Goal: Find specific page/section: Find specific page/section

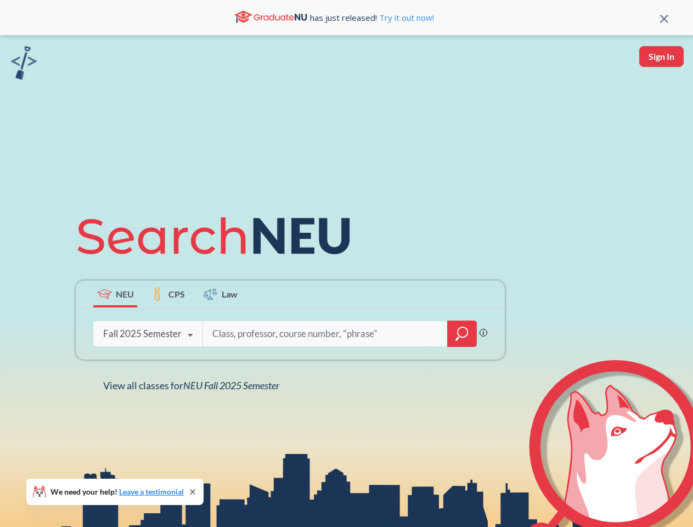
click at [346, 263] on icon at bounding box center [219, 235] width 286 height 61
click at [664, 18] on icon at bounding box center [664, 19] width 8 height 8
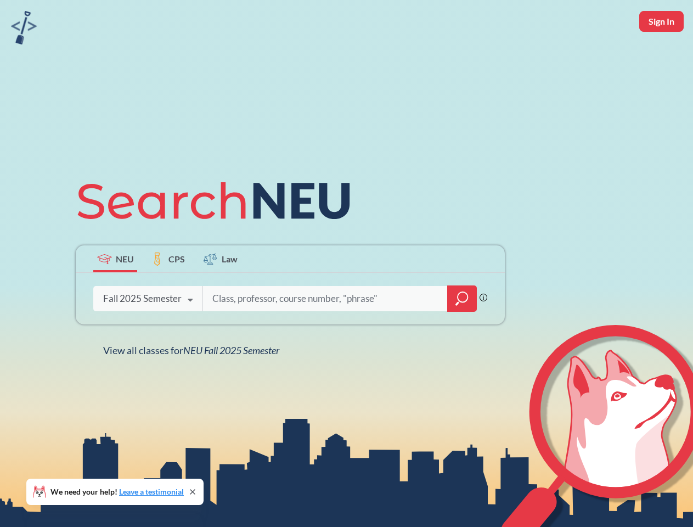
click at [661, 57] on div "NEU CPS Law Phrase search guarantees the exact search appears in the results. E…" at bounding box center [346, 263] width 693 height 527
click at [115, 293] on div "Fall 2025 Semester" at bounding box center [142, 298] width 78 height 12
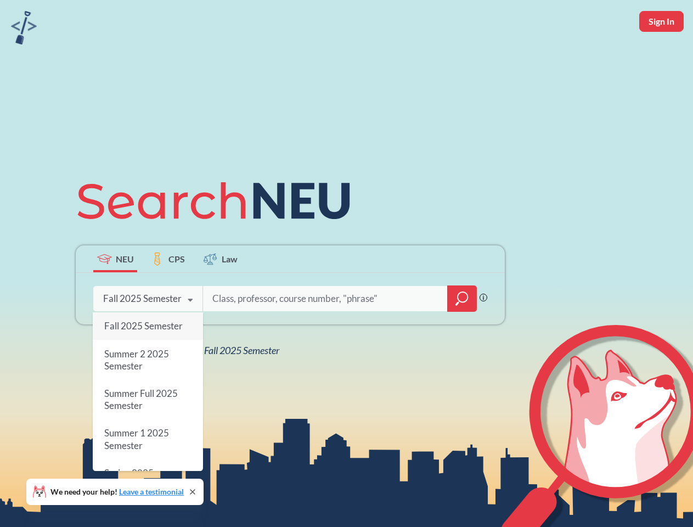
click at [168, 293] on div "Fall 2025 Semester" at bounding box center [142, 298] width 78 height 12
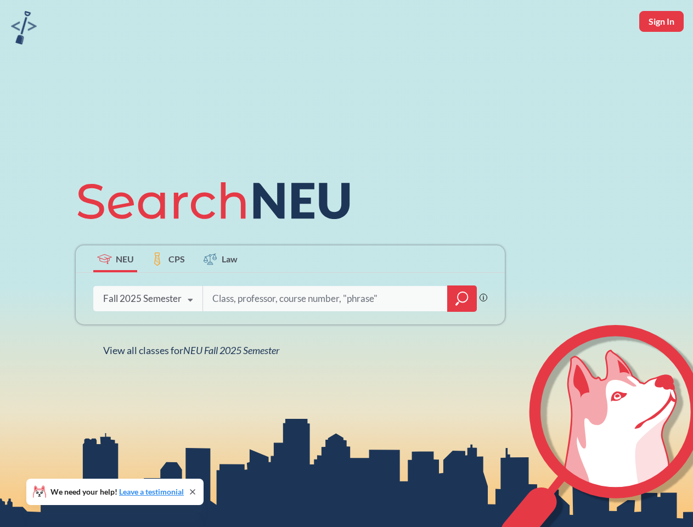
click at [221, 293] on input "search" at bounding box center [325, 298] width 228 height 23
click at [462, 334] on div "NEU CPS Law Phrase search guarantees the exact search appears in the results. E…" at bounding box center [290, 263] width 442 height 187
click at [148, 334] on div "NEU CPS Law Phrase search guarantees the exact search appears in the results. E…" at bounding box center [290, 263] width 442 height 187
click at [190, 335] on div "NEU CPS Law Phrase search guarantees the exact search appears in the results. E…" at bounding box center [290, 263] width 442 height 187
click at [194, 385] on div "NEU CPS Law Phrase search guarantees the exact search appears in the results. E…" at bounding box center [346, 263] width 693 height 527
